Goal: Task Accomplishment & Management: Manage account settings

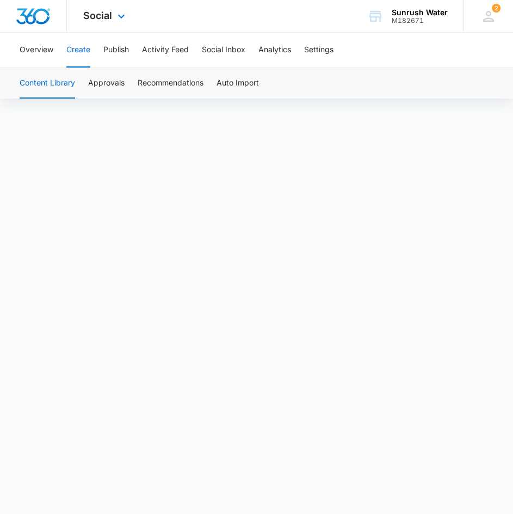
click at [83, 23] on div "Social Apps Reputation Websites Forms CRM Email Social Content Ads Intelligence…" at bounding box center [105, 16] width 77 height 32
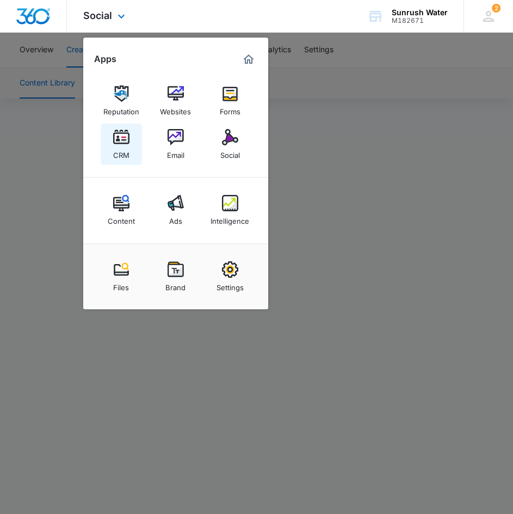
click at [119, 140] on img at bounding box center [121, 137] width 16 height 16
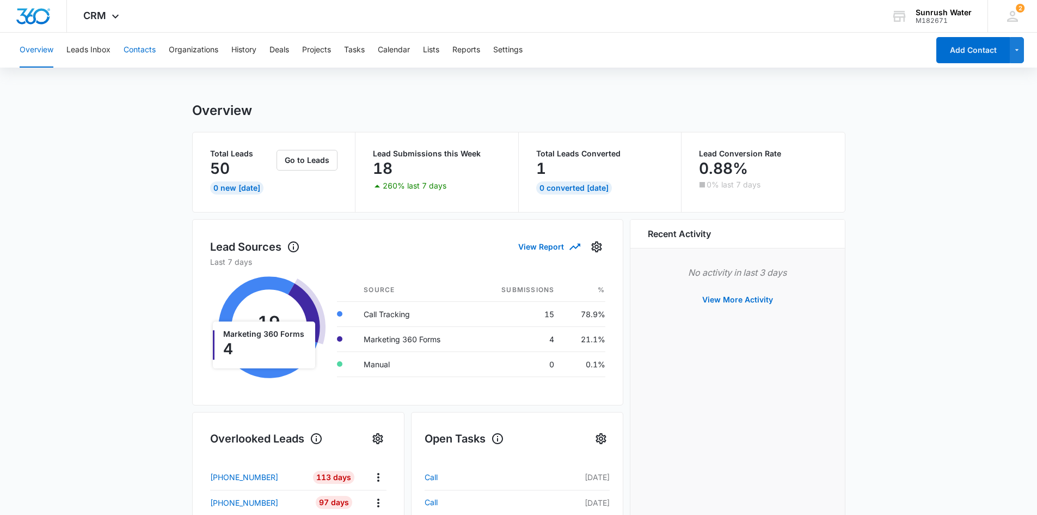
click at [151, 41] on button "Contacts" at bounding box center [140, 50] width 32 height 35
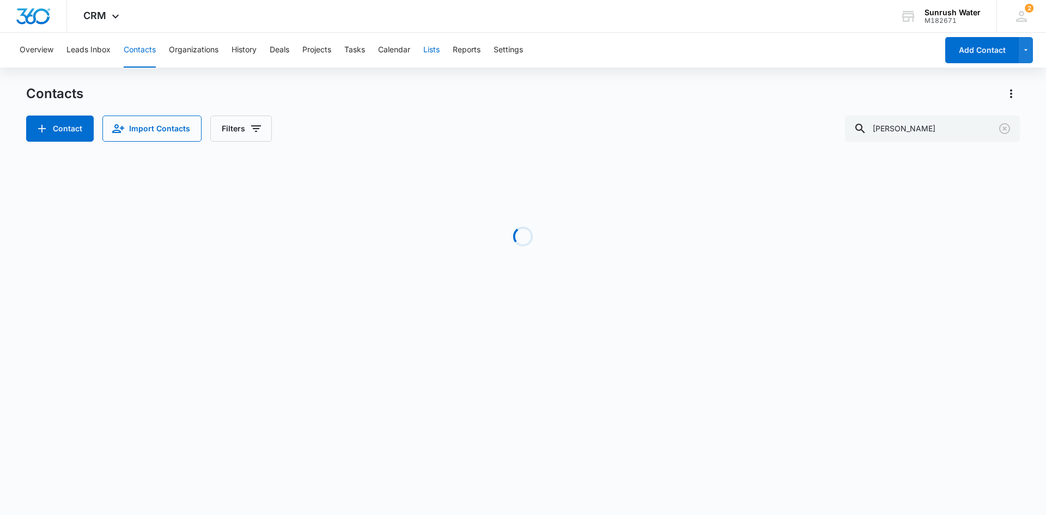
click at [436, 52] on button "Lists" at bounding box center [431, 50] width 16 height 35
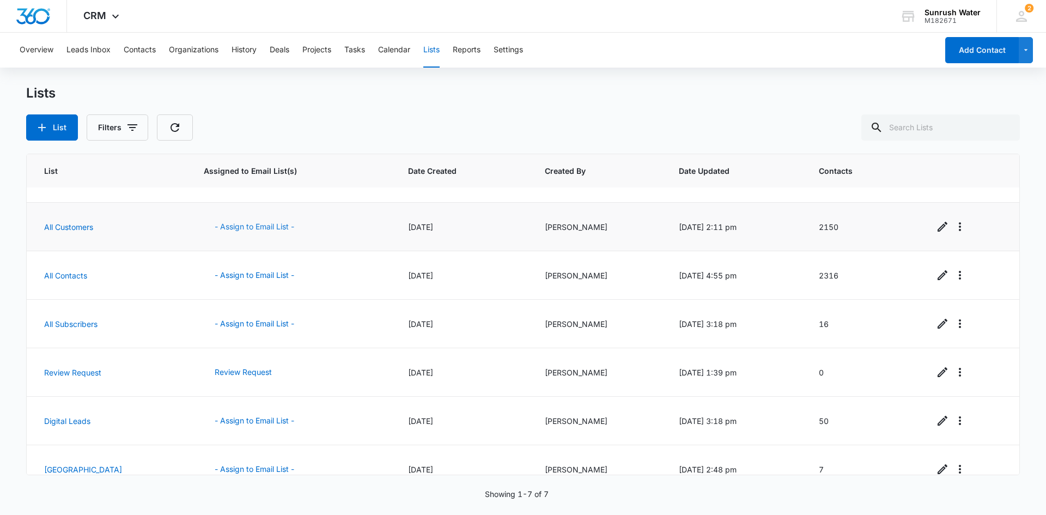
scroll to position [52, 0]
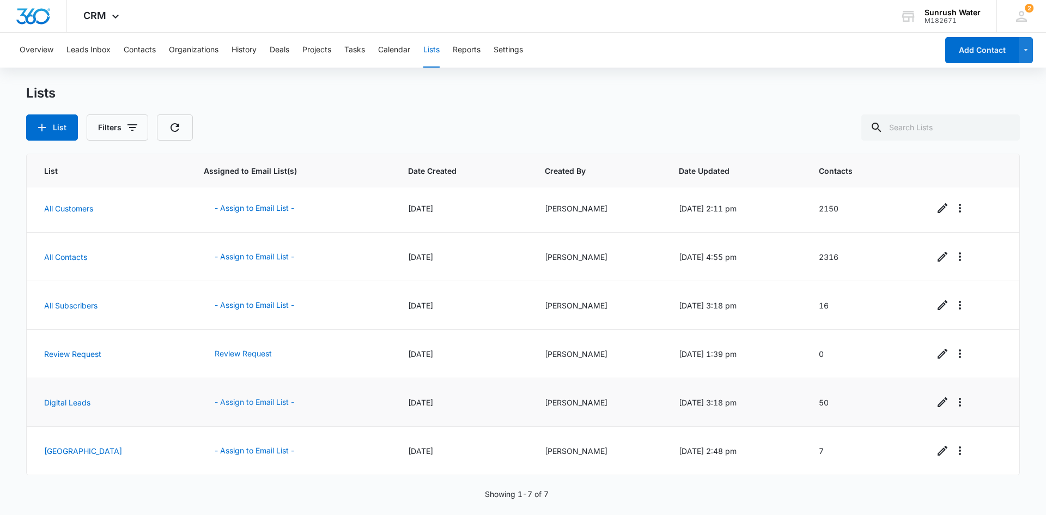
click at [209, 403] on button "- Assign to Email List -" at bounding box center [254, 402] width 101 height 26
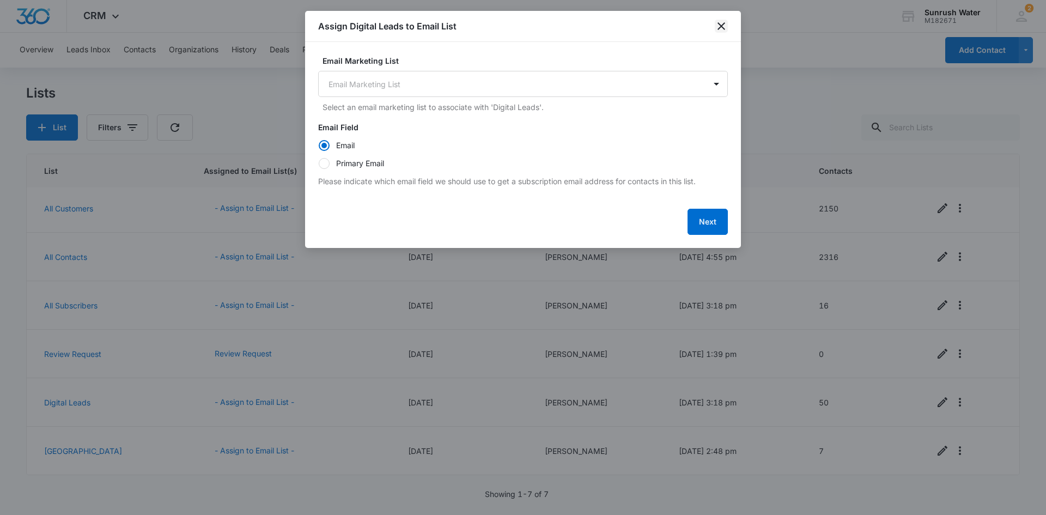
click at [521, 22] on icon "close" at bounding box center [720, 26] width 13 height 13
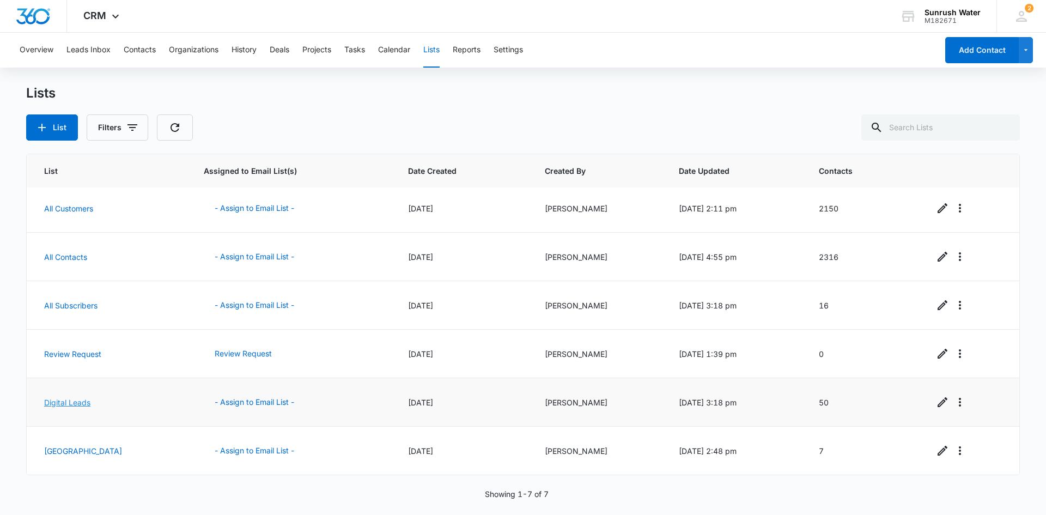
click at [74, 405] on link "Digital Leads" at bounding box center [67, 402] width 46 height 9
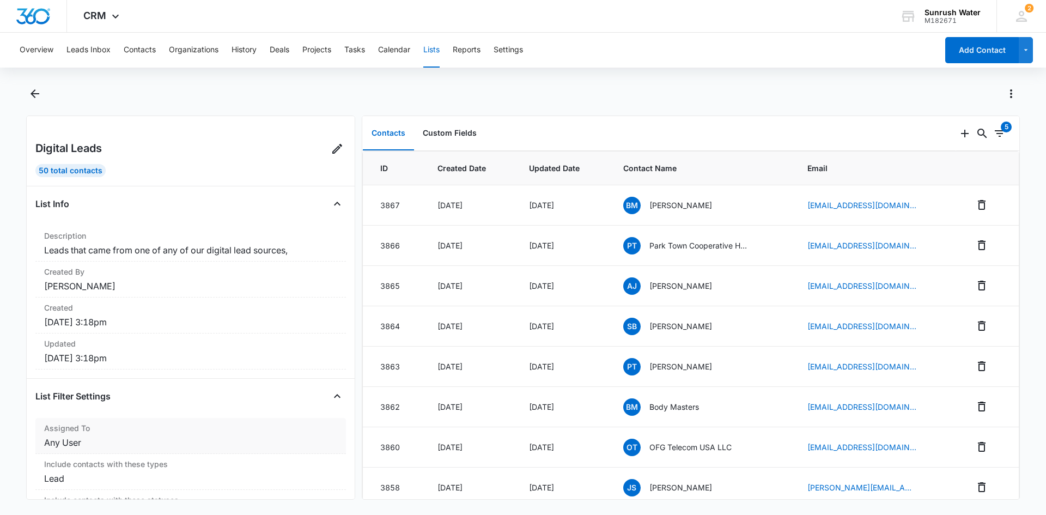
scroll to position [48, 0]
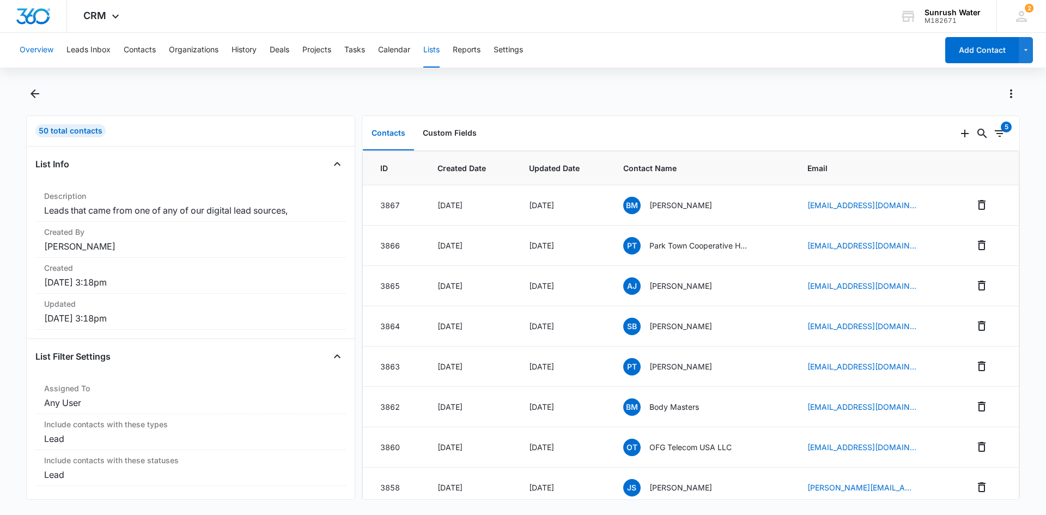
click at [28, 44] on button "Overview" at bounding box center [37, 50] width 34 height 35
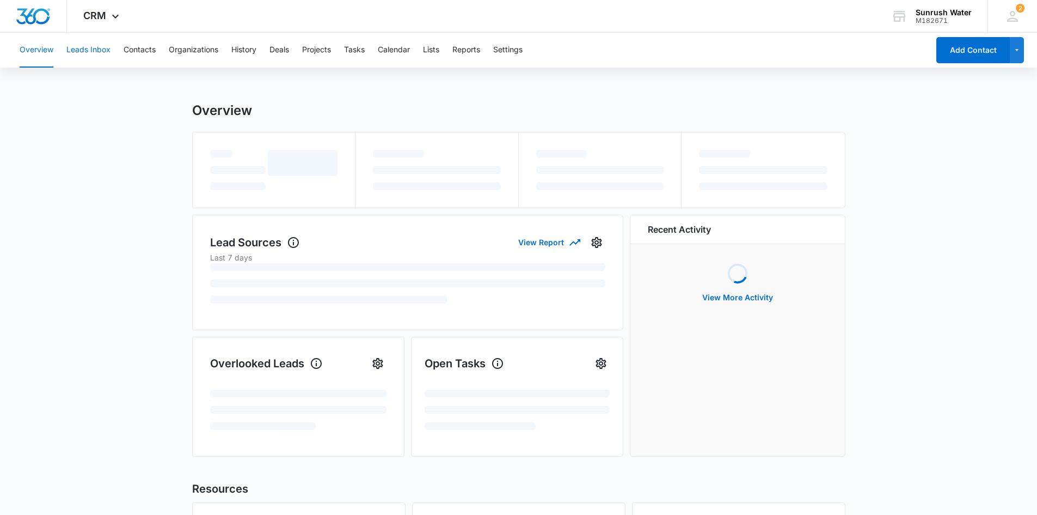
click at [91, 47] on button "Leads Inbox" at bounding box center [88, 50] width 44 height 35
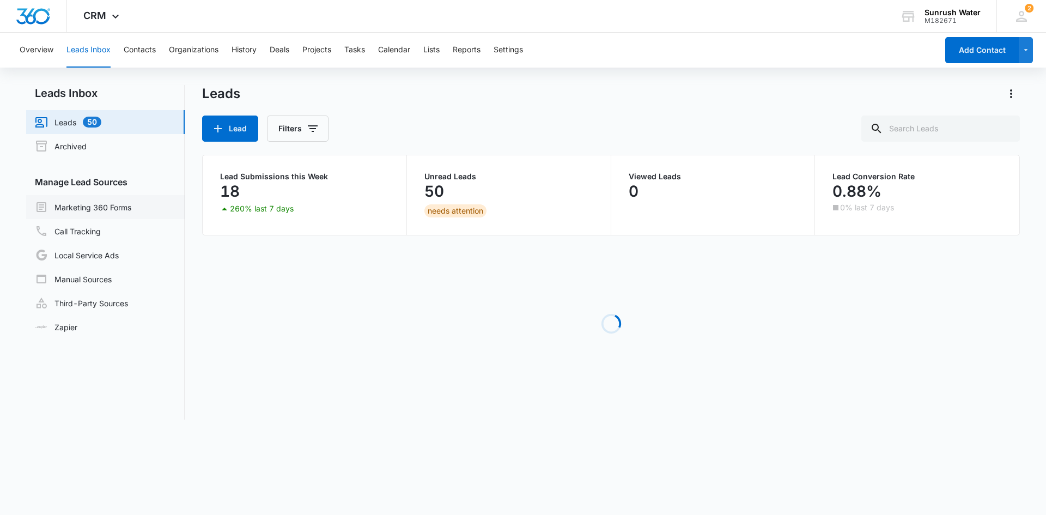
click at [82, 200] on link "Marketing 360 Forms" at bounding box center [83, 206] width 96 height 13
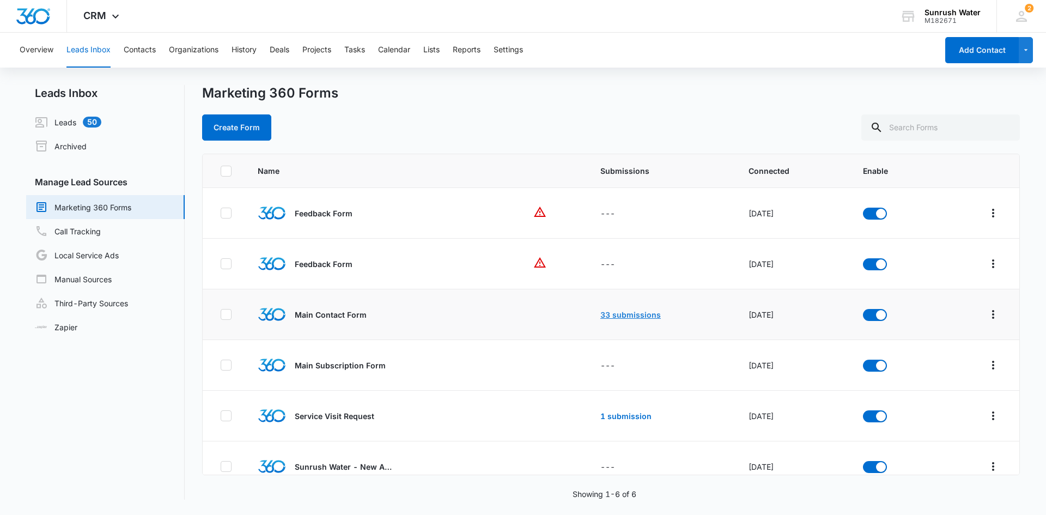
click at [606, 316] on link "33 submissions" at bounding box center [630, 314] width 60 height 9
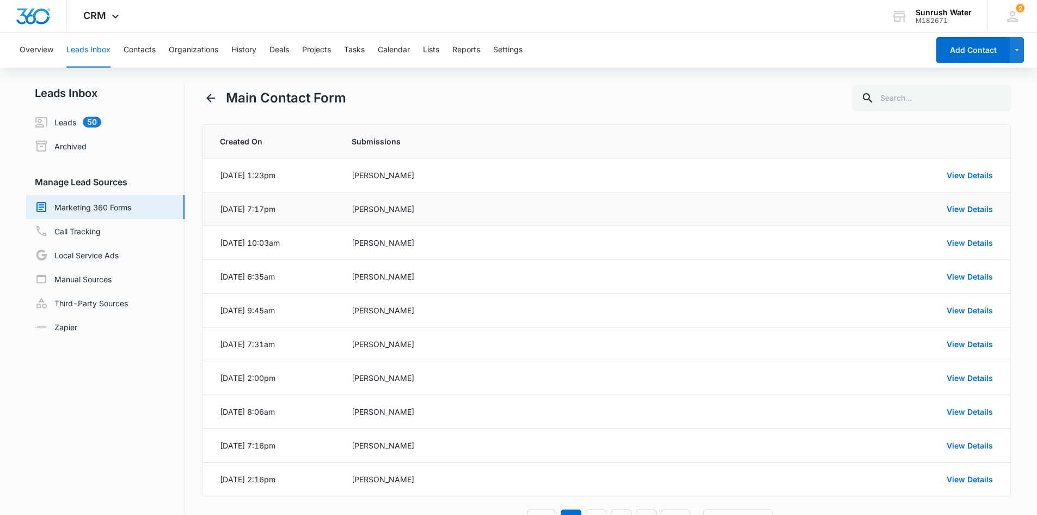
click at [276, 213] on div "[DATE] 7:17pm" at bounding box center [248, 208] width 56 height 11
click at [959, 205] on link "View Details" at bounding box center [970, 208] width 46 height 9
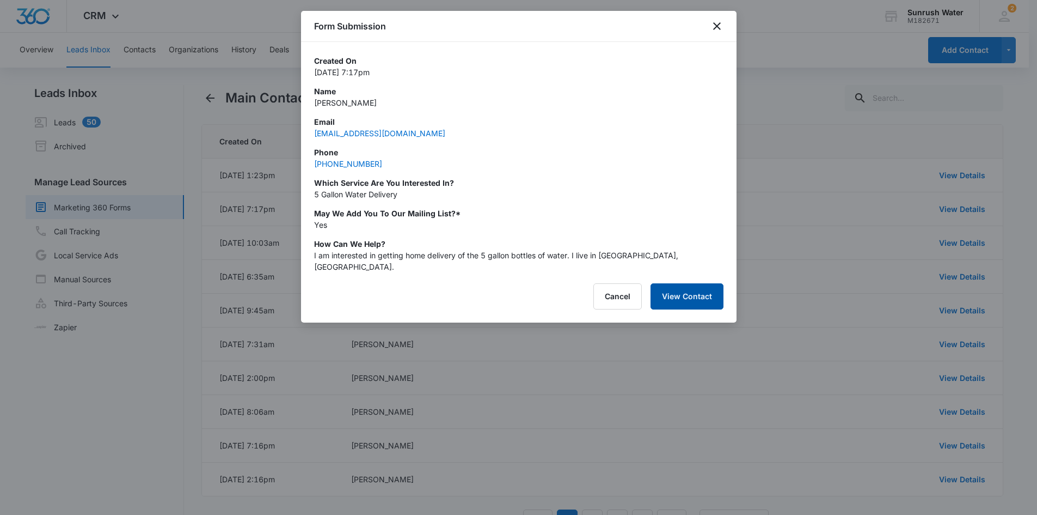
click at [712, 292] on button "View Contact" at bounding box center [687, 296] width 73 height 26
